Goal: Task Accomplishment & Management: Manage account settings

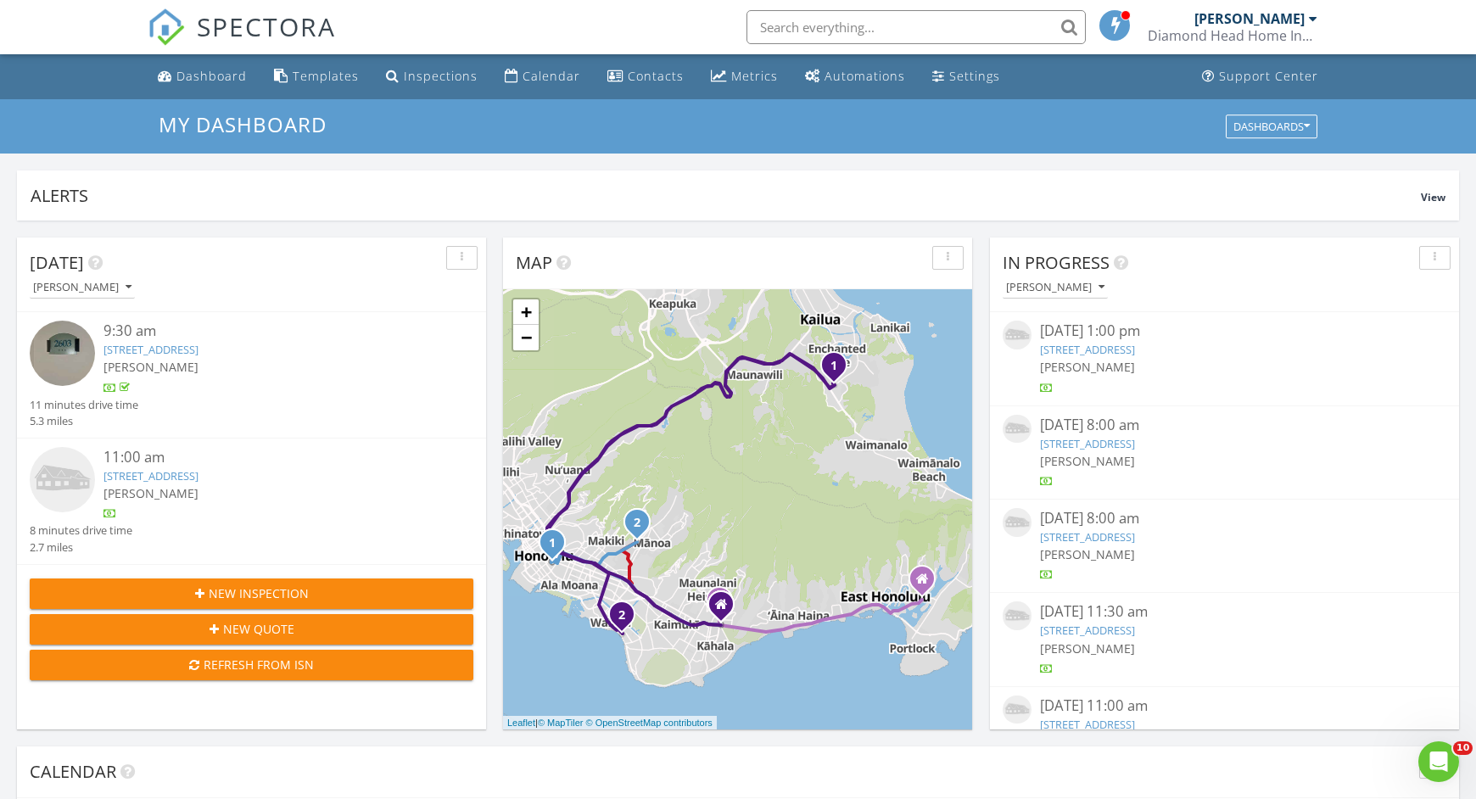
click at [198, 346] on link "801 S King St, #2603, Honolulu, HI 96813" at bounding box center [150, 349] width 95 height 15
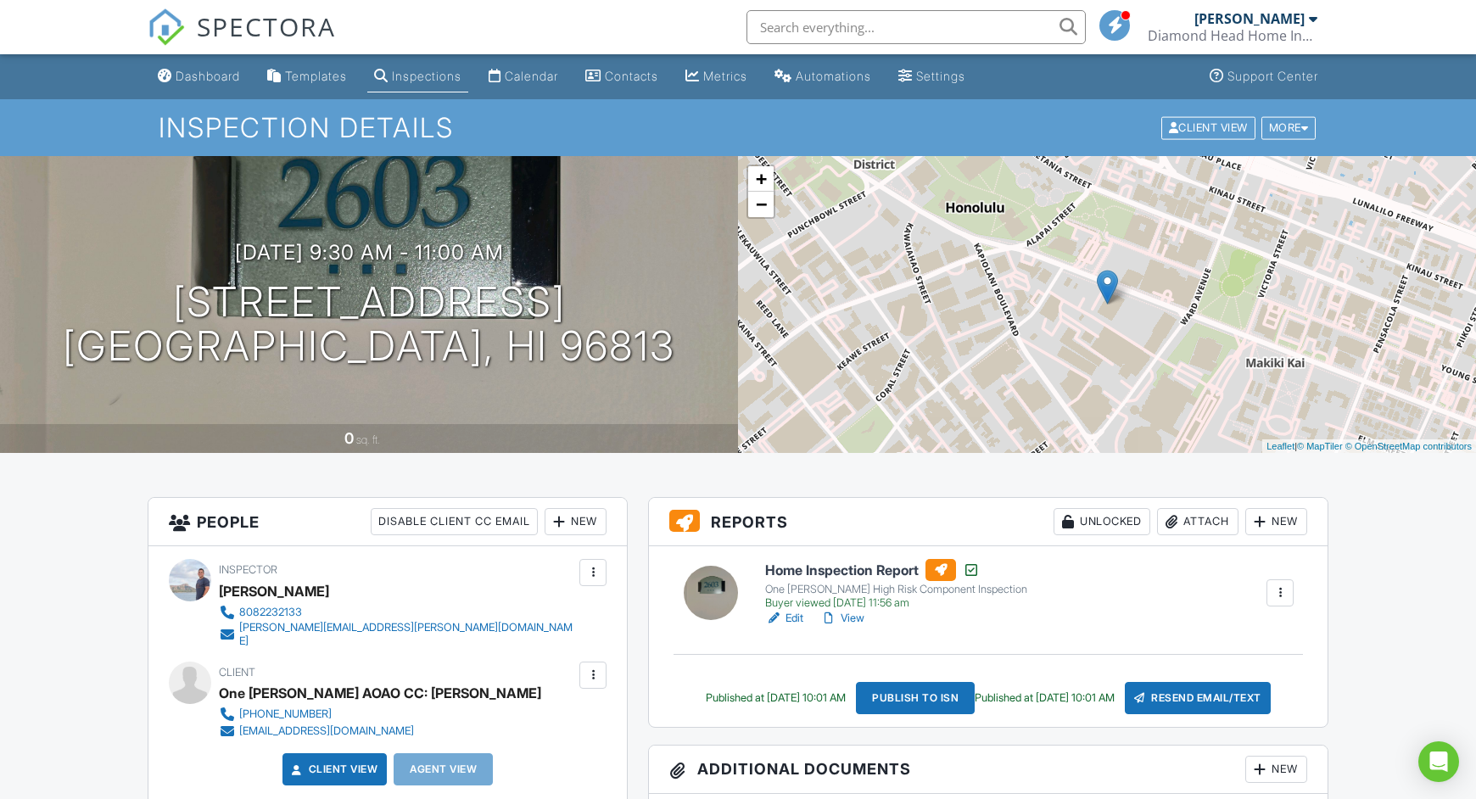
click at [790, 616] on link "Edit" at bounding box center [784, 618] width 38 height 17
